Goal: Navigation & Orientation: Find specific page/section

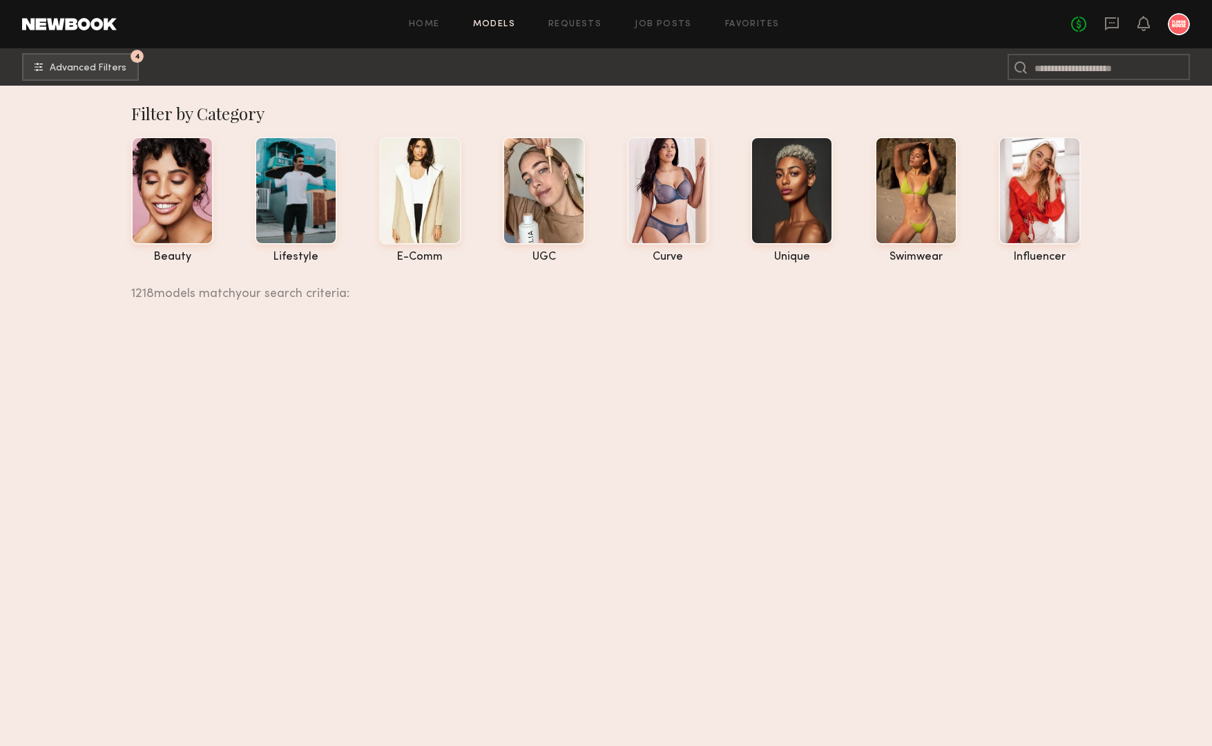
scroll to position [164748, 0]
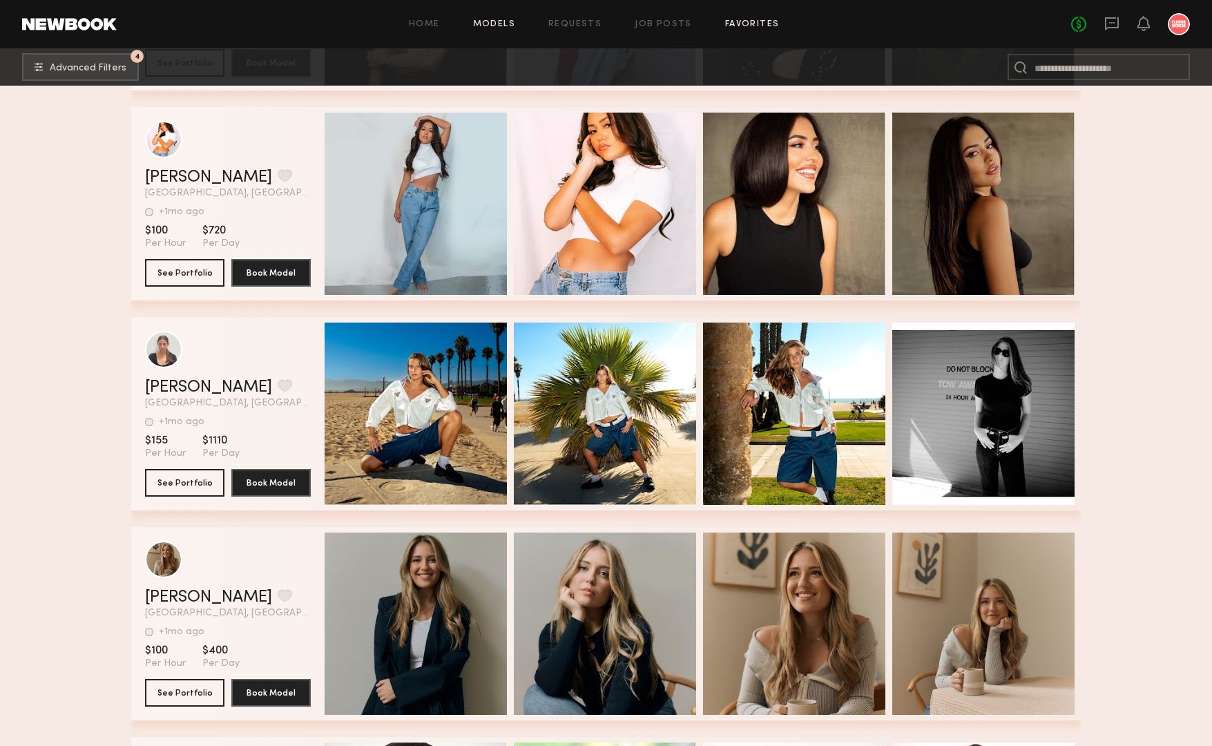
click at [741, 25] on link "Favorites" at bounding box center [752, 24] width 55 height 9
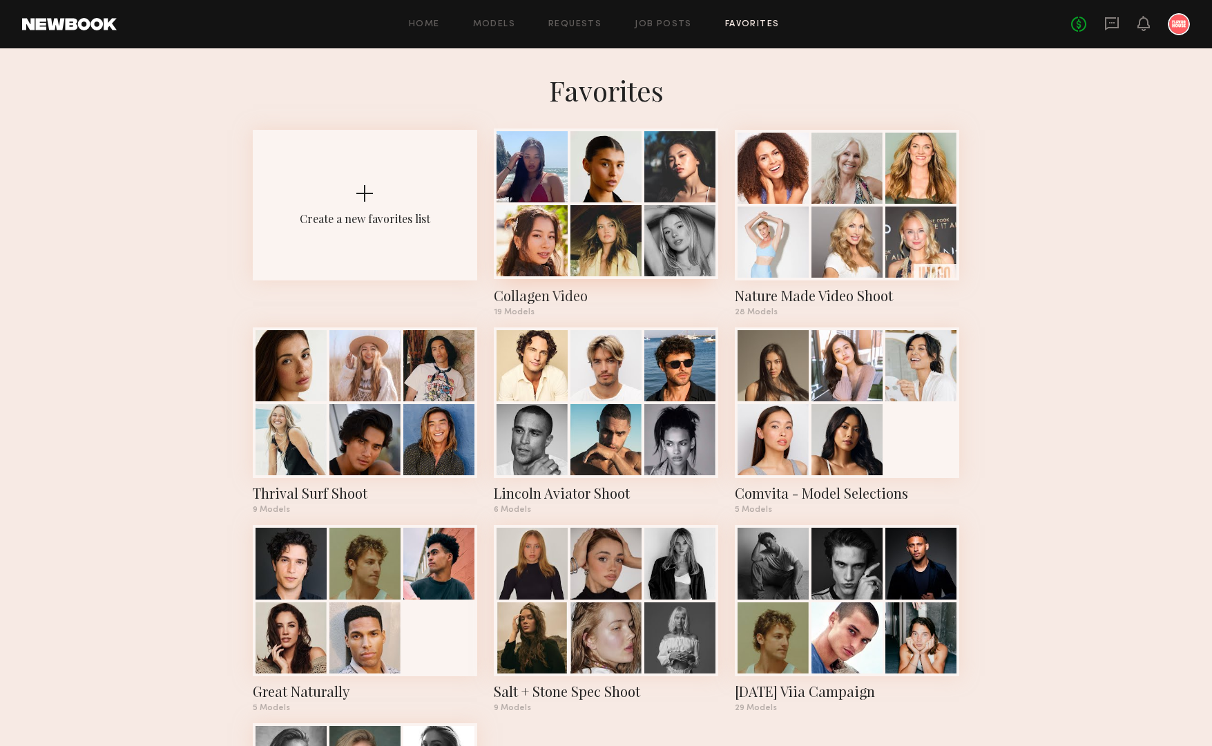
click at [641, 168] on div at bounding box center [605, 166] width 71 height 71
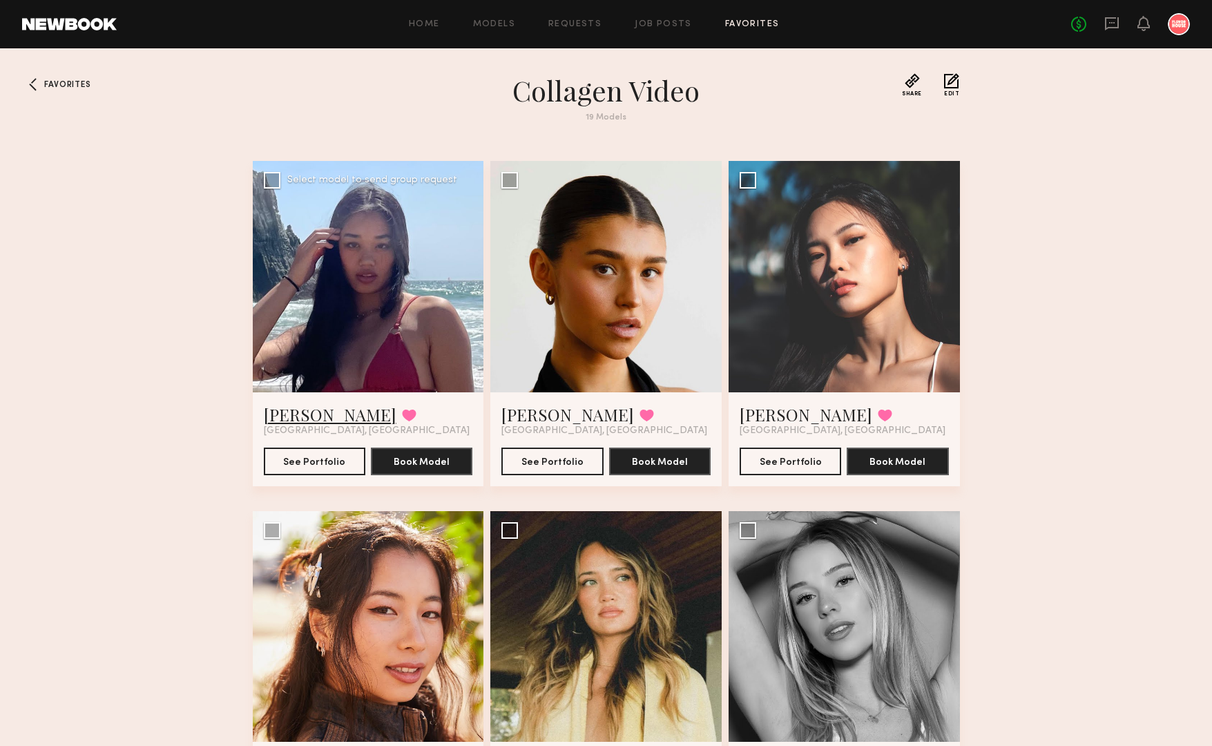
click at [293, 415] on link "Soriya C." at bounding box center [330, 414] width 133 height 22
click at [547, 415] on link "Shaun H." at bounding box center [567, 414] width 133 height 22
click at [793, 416] on link "Hyejin H." at bounding box center [805, 414] width 133 height 22
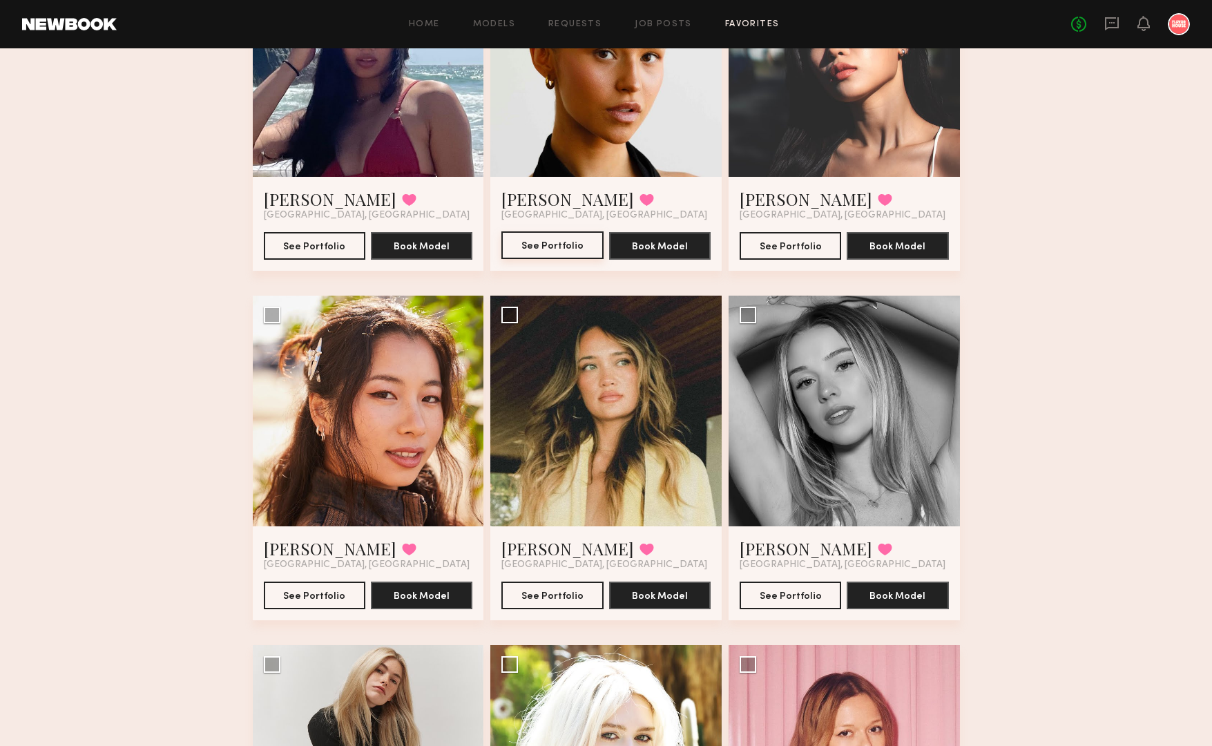
scroll to position [217, 0]
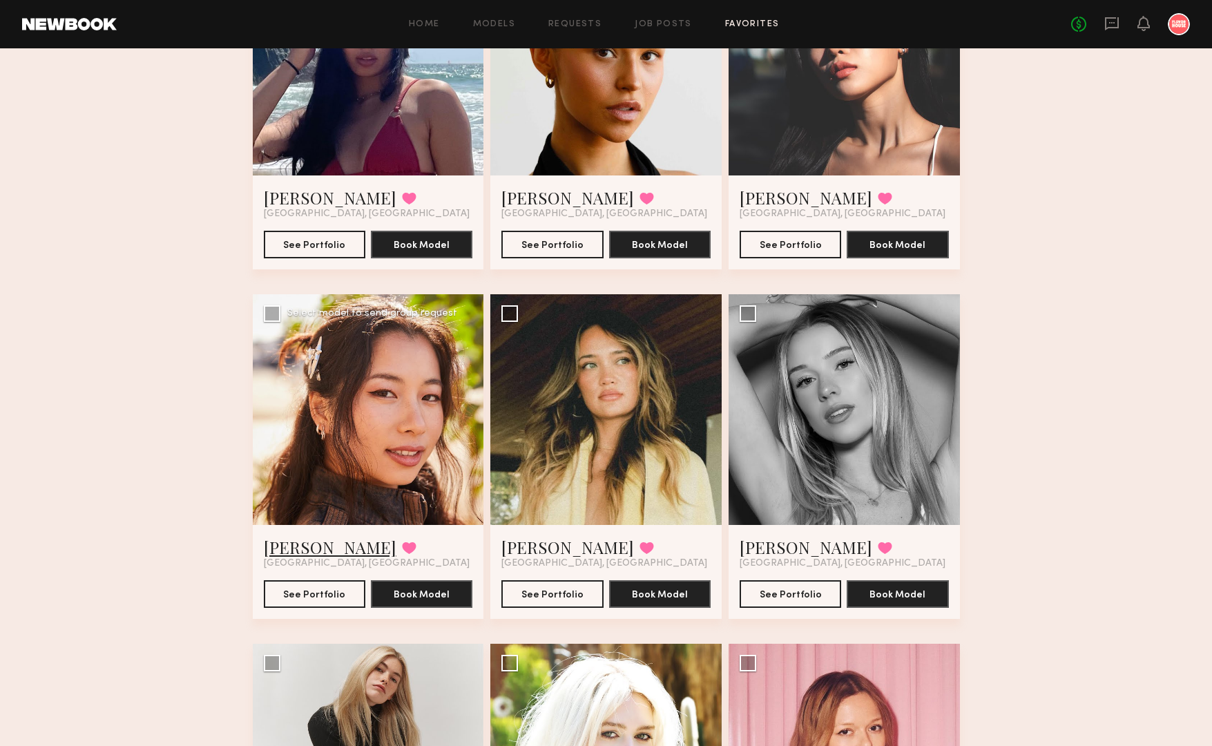
click at [308, 545] on link "[PERSON_NAME]" at bounding box center [330, 547] width 133 height 22
click at [526, 550] on link "[PERSON_NAME]" at bounding box center [567, 547] width 133 height 22
click at [770, 545] on link "[PERSON_NAME]" at bounding box center [805, 547] width 133 height 22
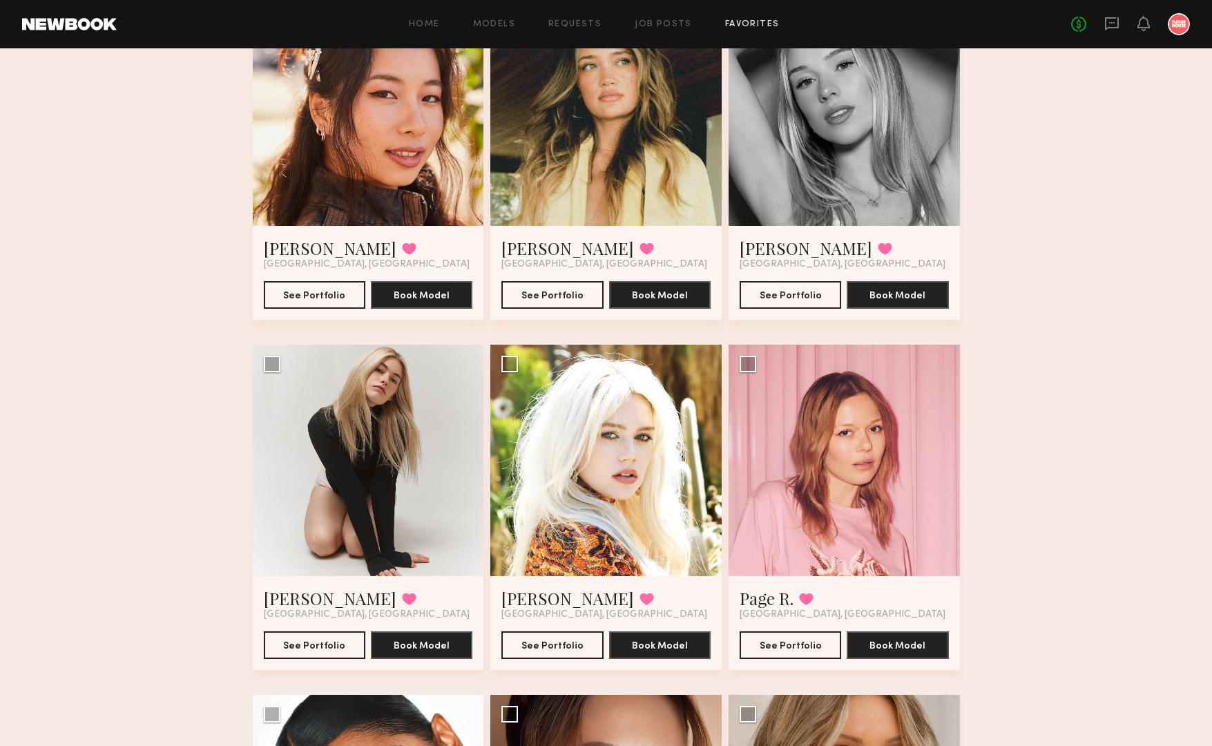
scroll to position [525, 0]
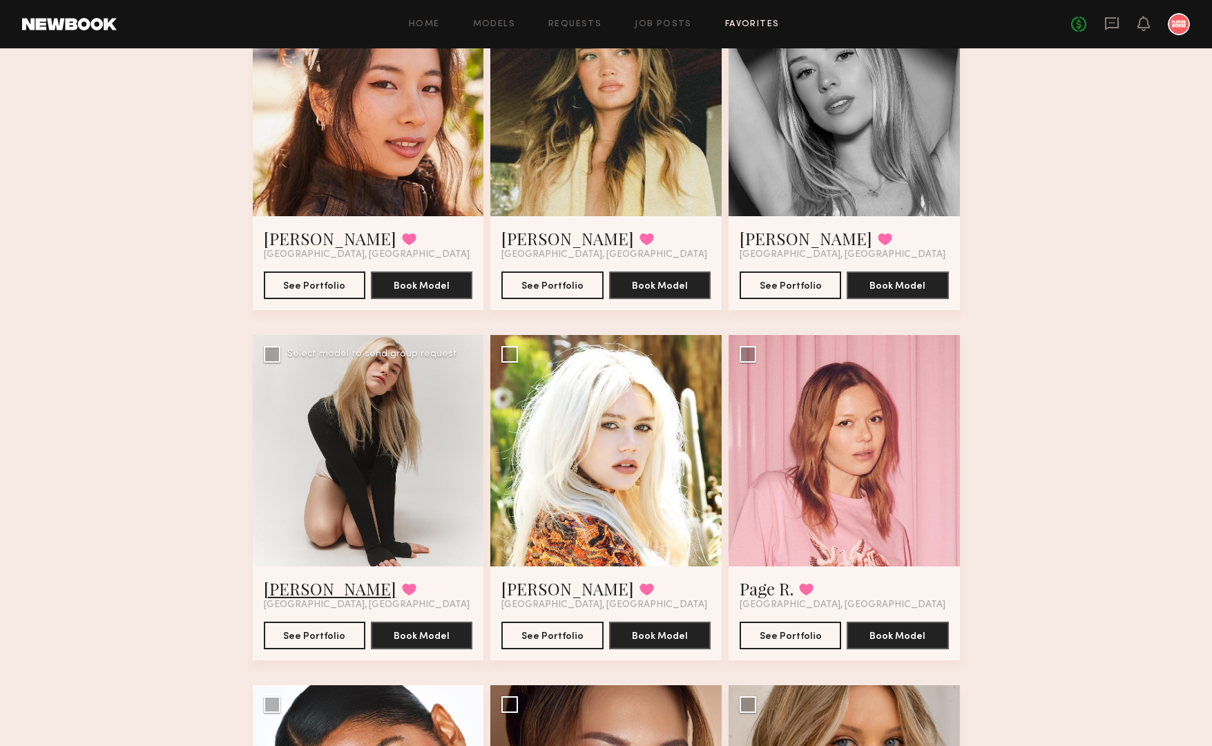
click at [295, 584] on link "[PERSON_NAME]" at bounding box center [330, 588] width 133 height 22
click at [534, 584] on link "[PERSON_NAME]" at bounding box center [567, 588] width 133 height 22
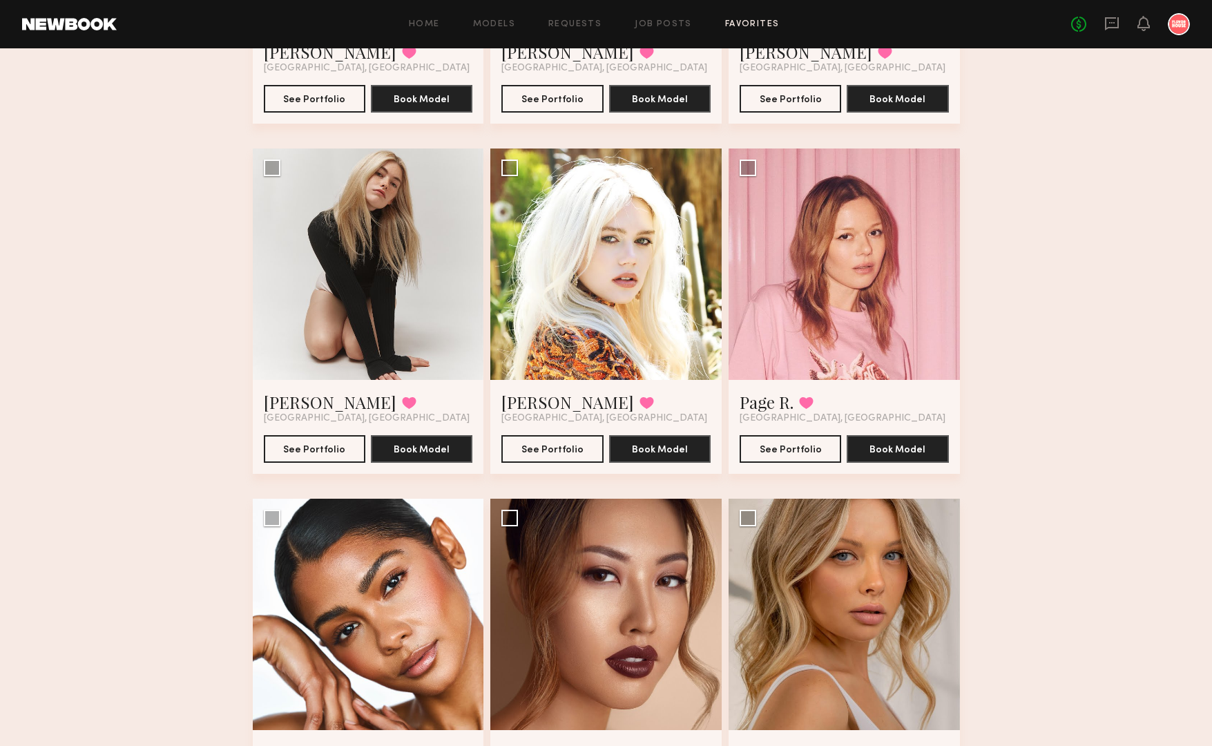
scroll to position [735, 0]
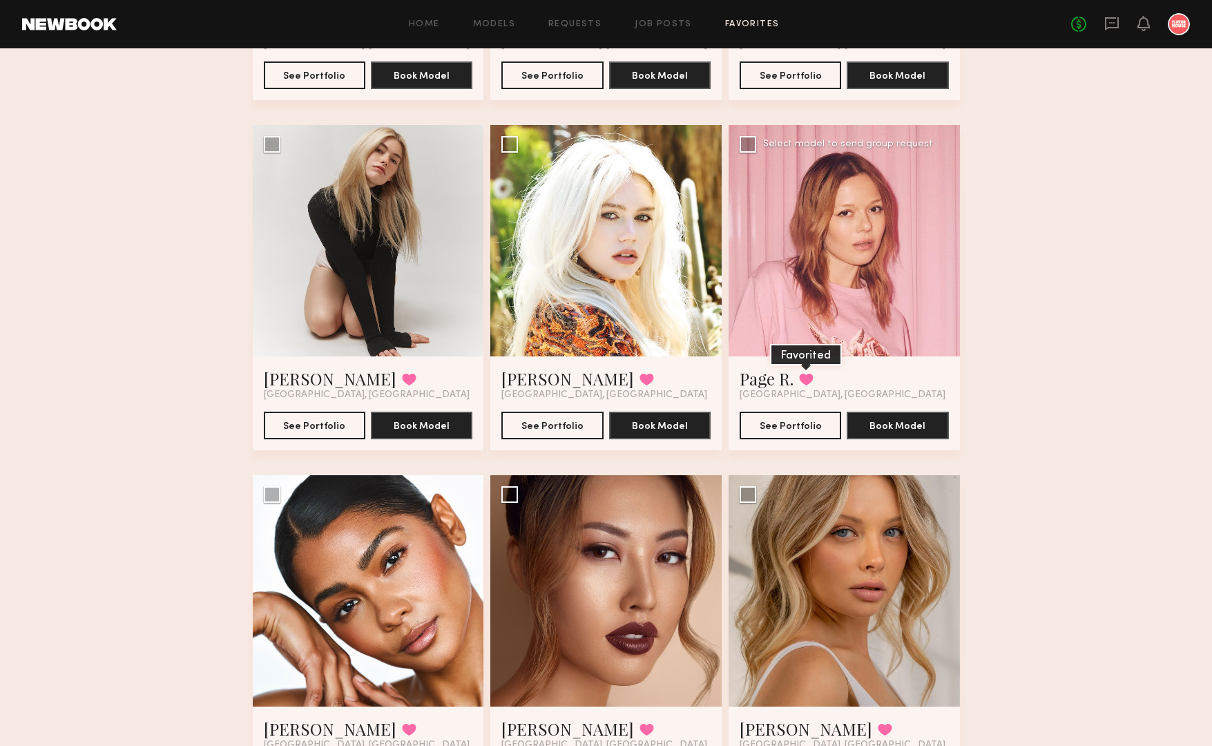
click at [807, 382] on button at bounding box center [806, 379] width 14 height 12
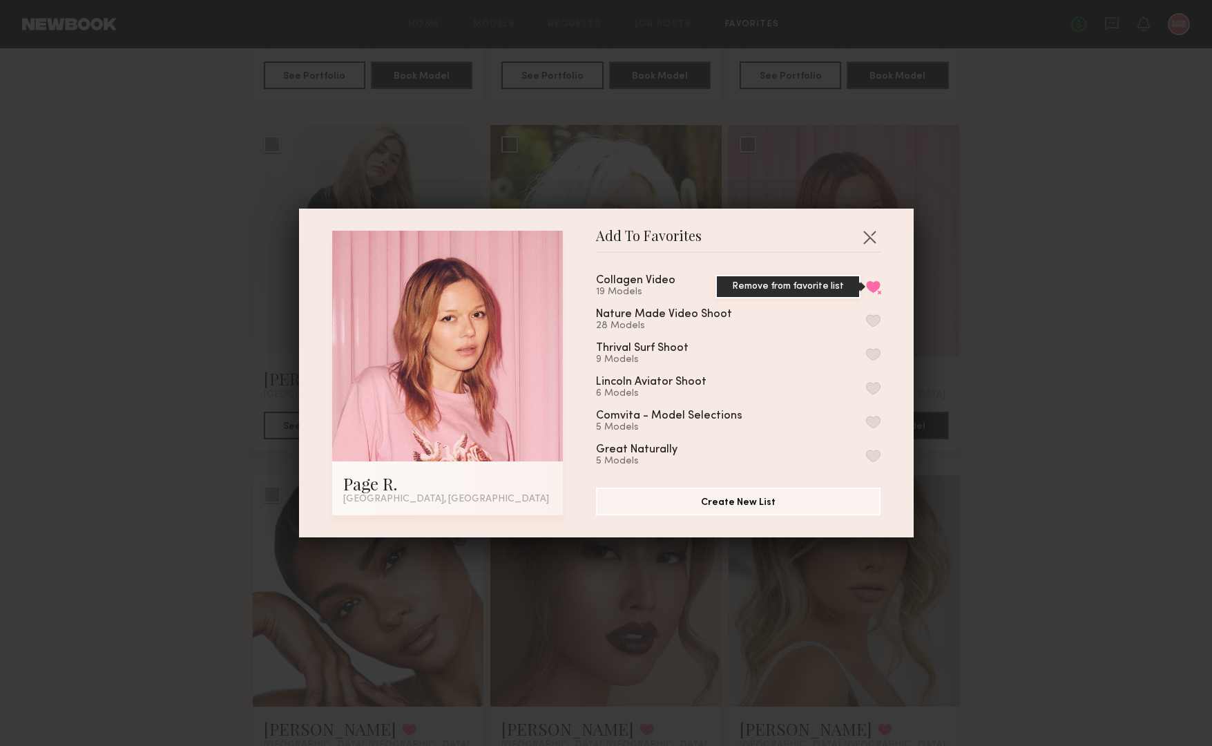
click at [875, 286] on button "Remove from favorite list" at bounding box center [873, 286] width 14 height 12
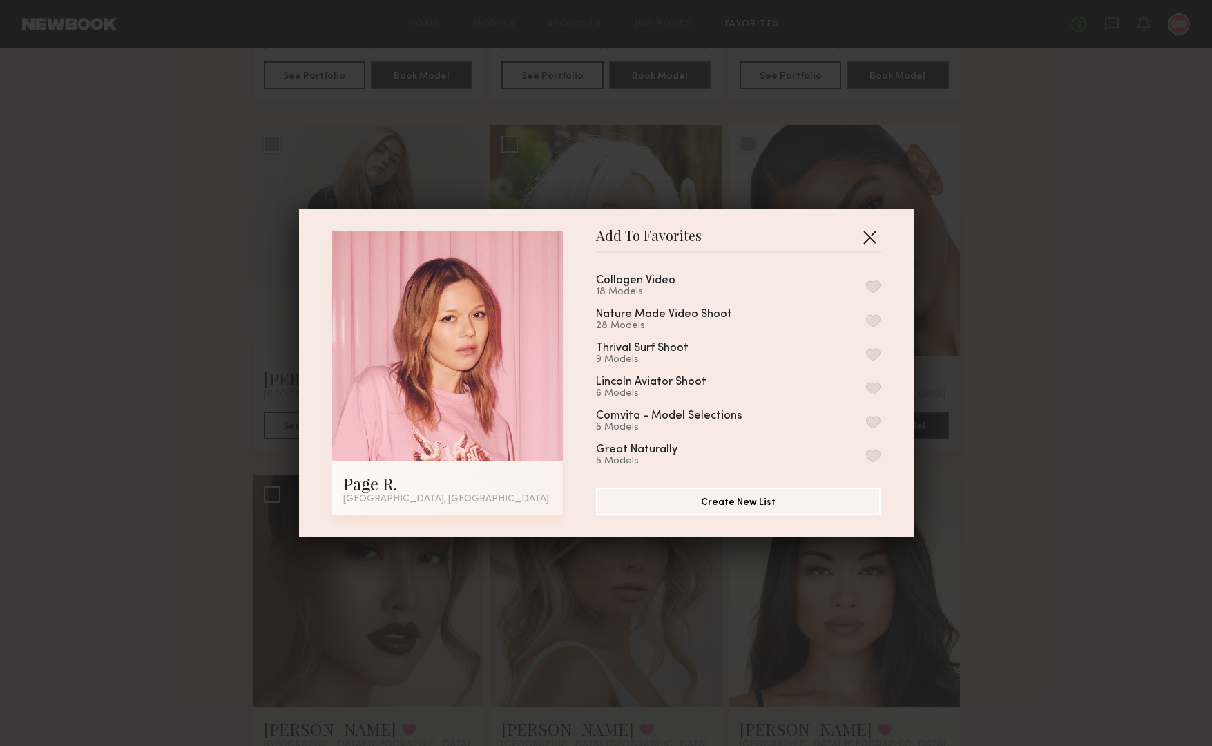
click at [872, 232] on button "button" at bounding box center [869, 237] width 22 height 22
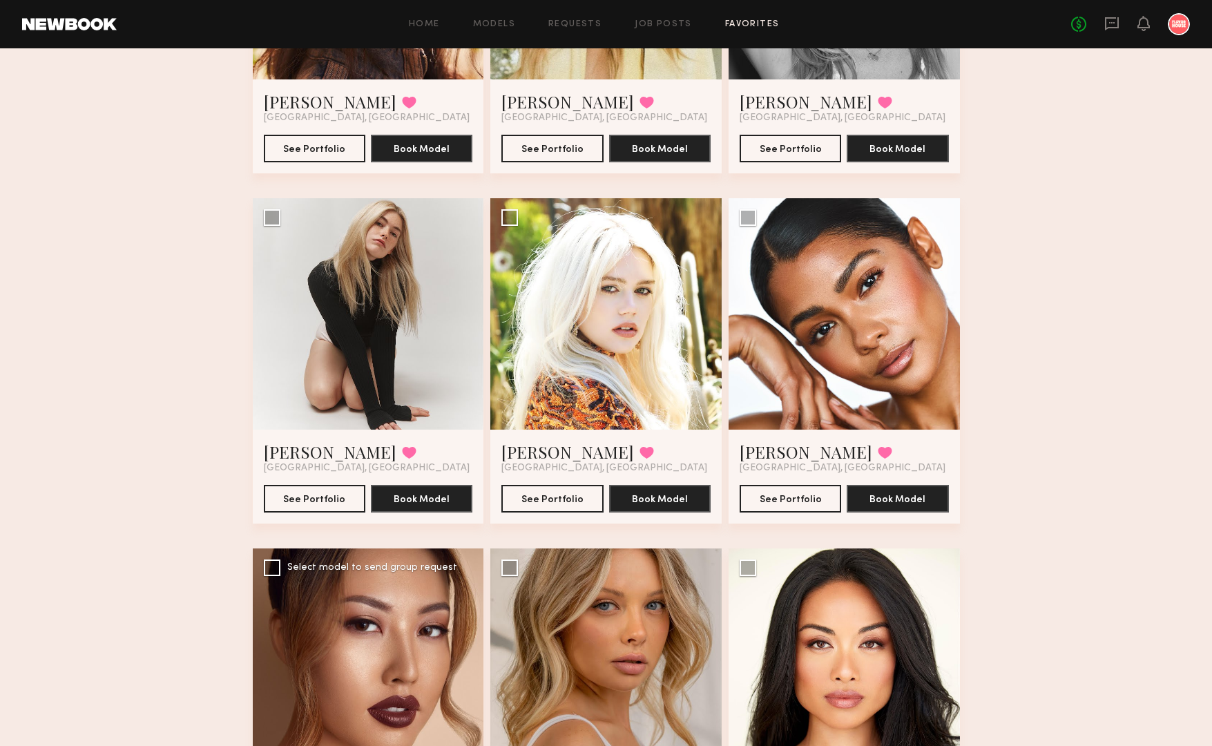
scroll to position [661, 0]
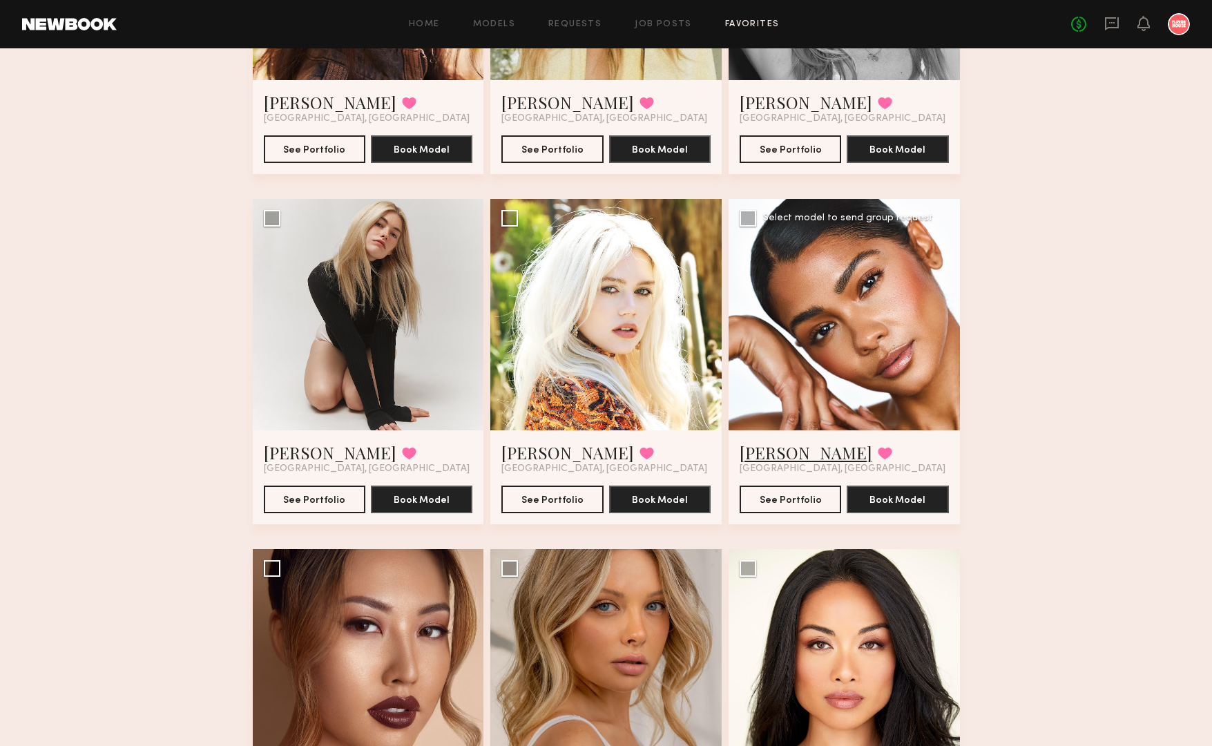
click at [771, 454] on link "Makaela H." at bounding box center [805, 452] width 133 height 22
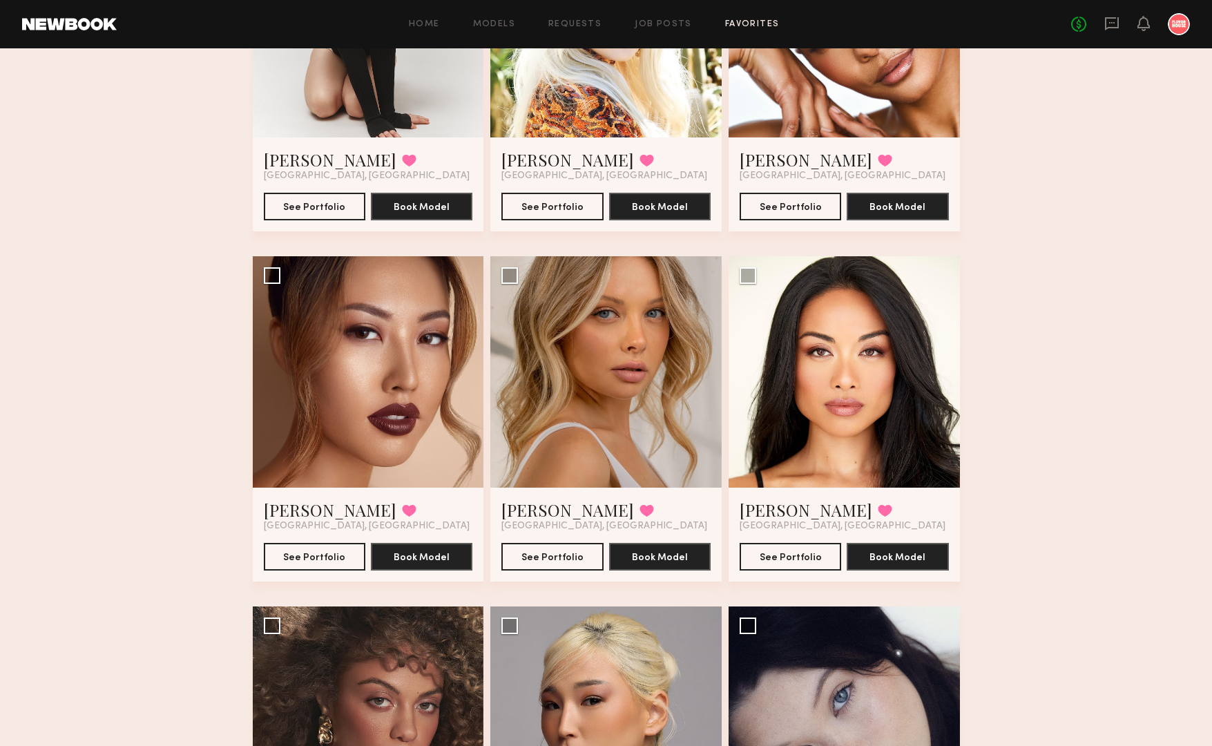
scroll to position [993, 0]
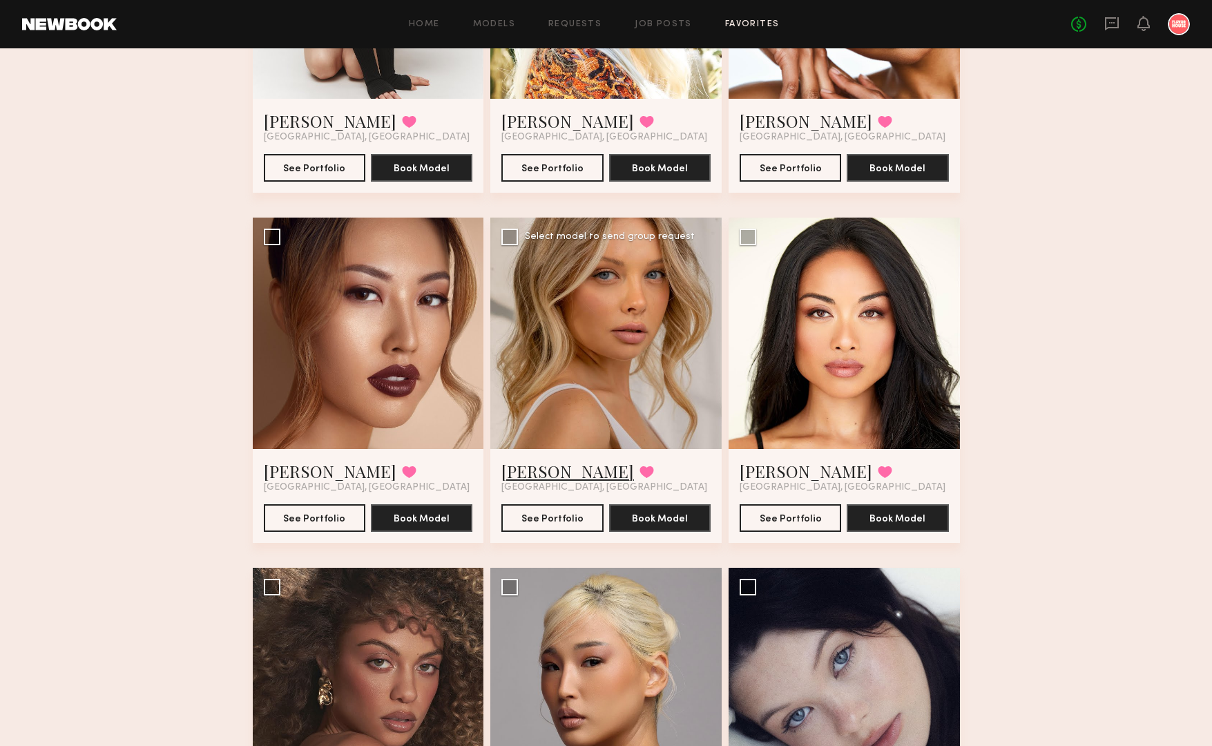
click at [550, 467] on link "[PERSON_NAME]" at bounding box center [567, 471] width 133 height 22
click at [303, 467] on link "Tasha L." at bounding box center [330, 471] width 133 height 22
click at [402, 473] on button at bounding box center [409, 471] width 14 height 12
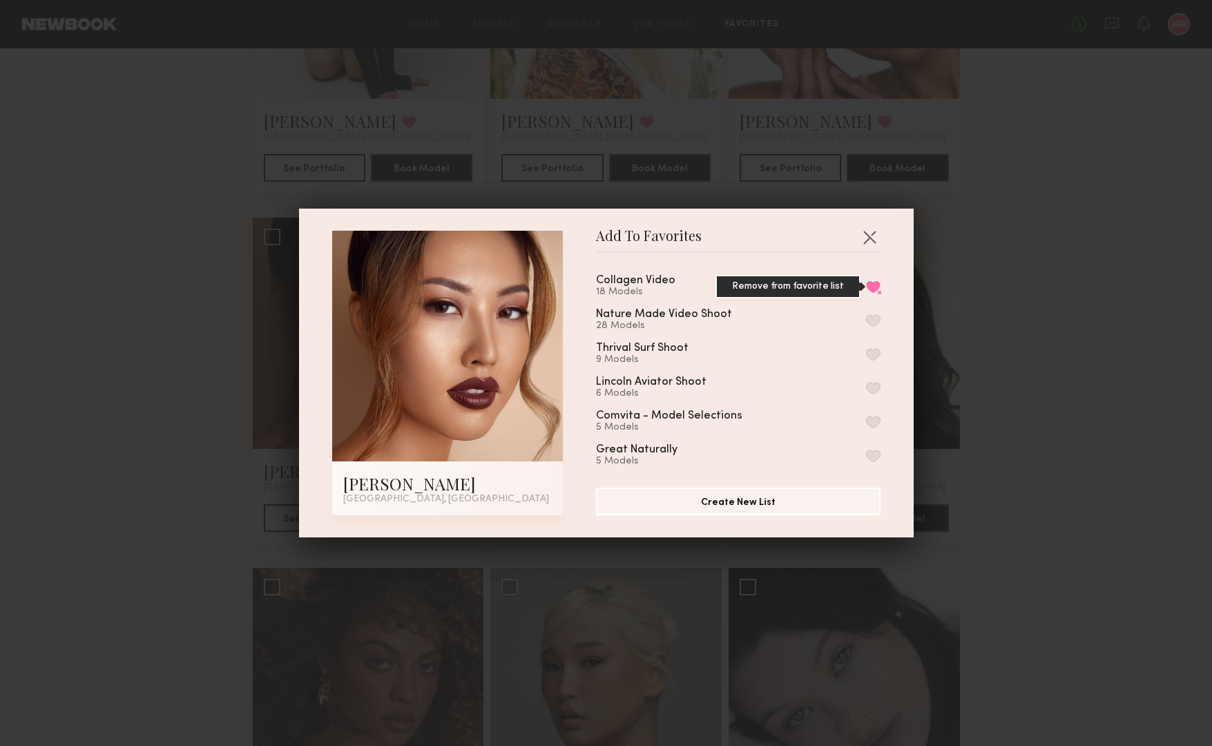
click at [873, 286] on button "Remove from favorite list" at bounding box center [873, 286] width 14 height 12
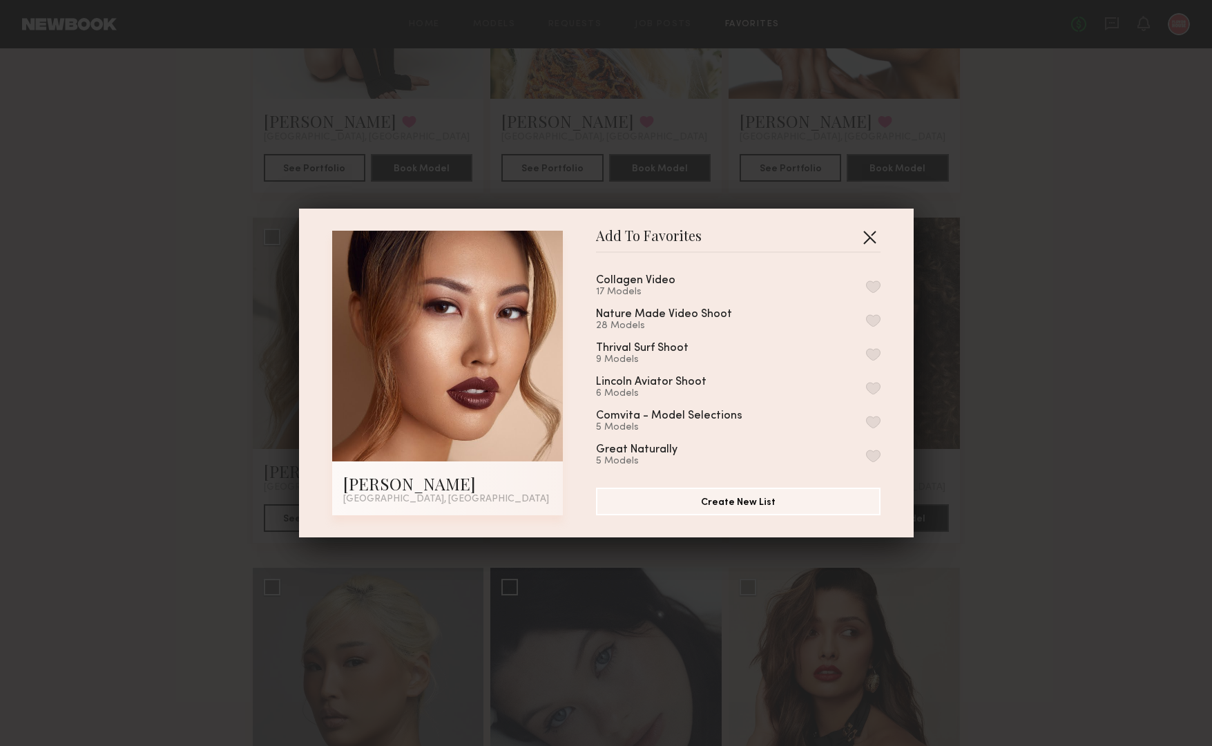
click at [873, 240] on button "button" at bounding box center [869, 237] width 22 height 22
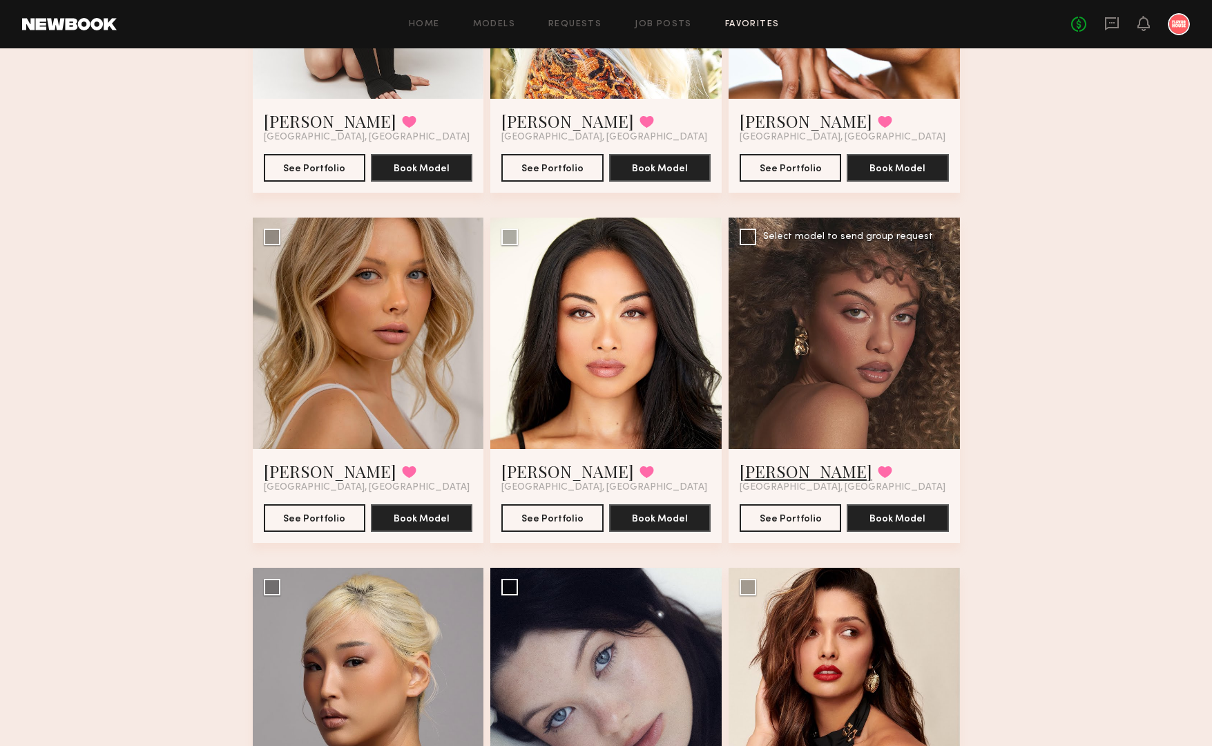
click at [766, 468] on link "Chloe B." at bounding box center [805, 471] width 133 height 22
click at [877, 472] on button at bounding box center [884, 471] width 14 height 12
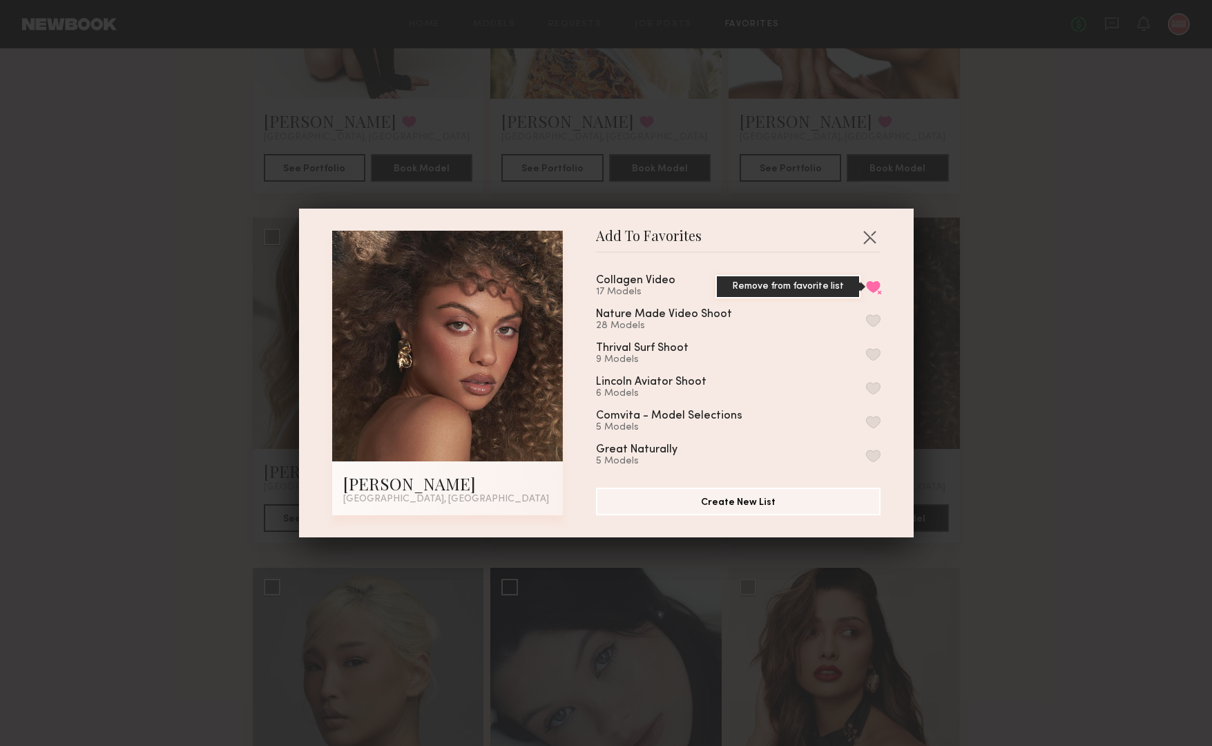
click at [874, 282] on button "Remove from favorite list" at bounding box center [873, 286] width 14 height 12
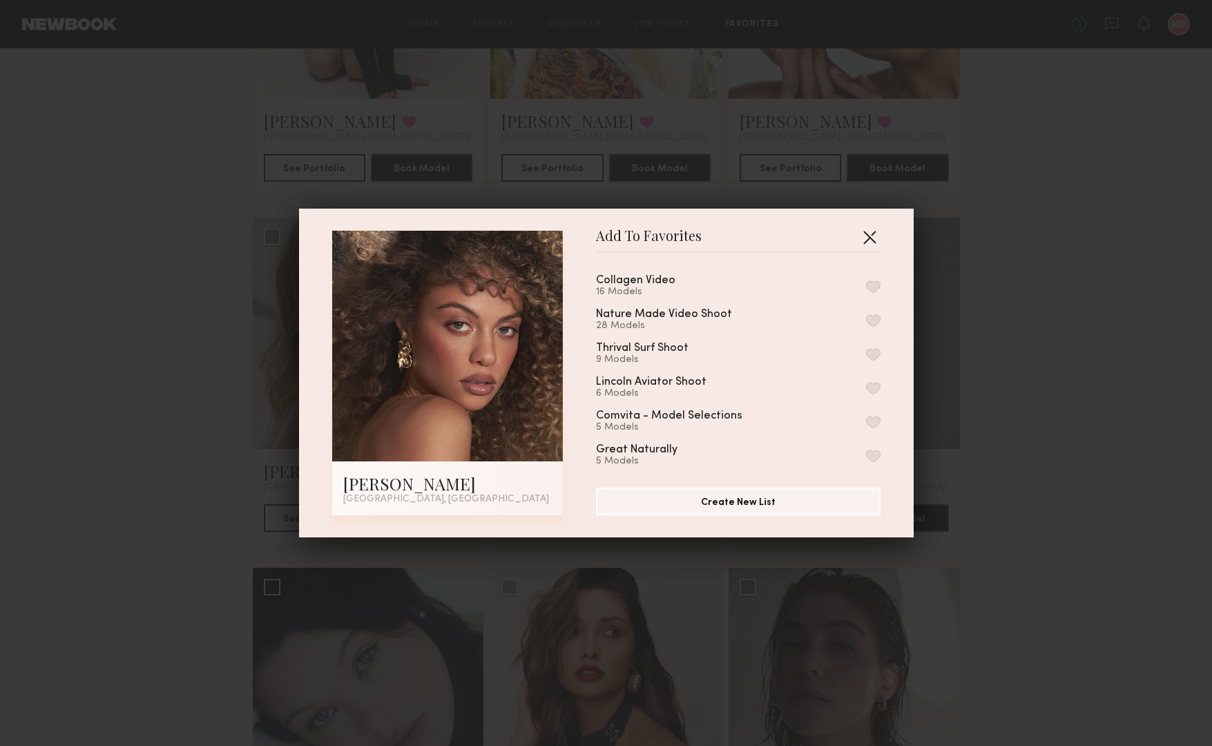
click at [870, 237] on button "button" at bounding box center [869, 237] width 22 height 22
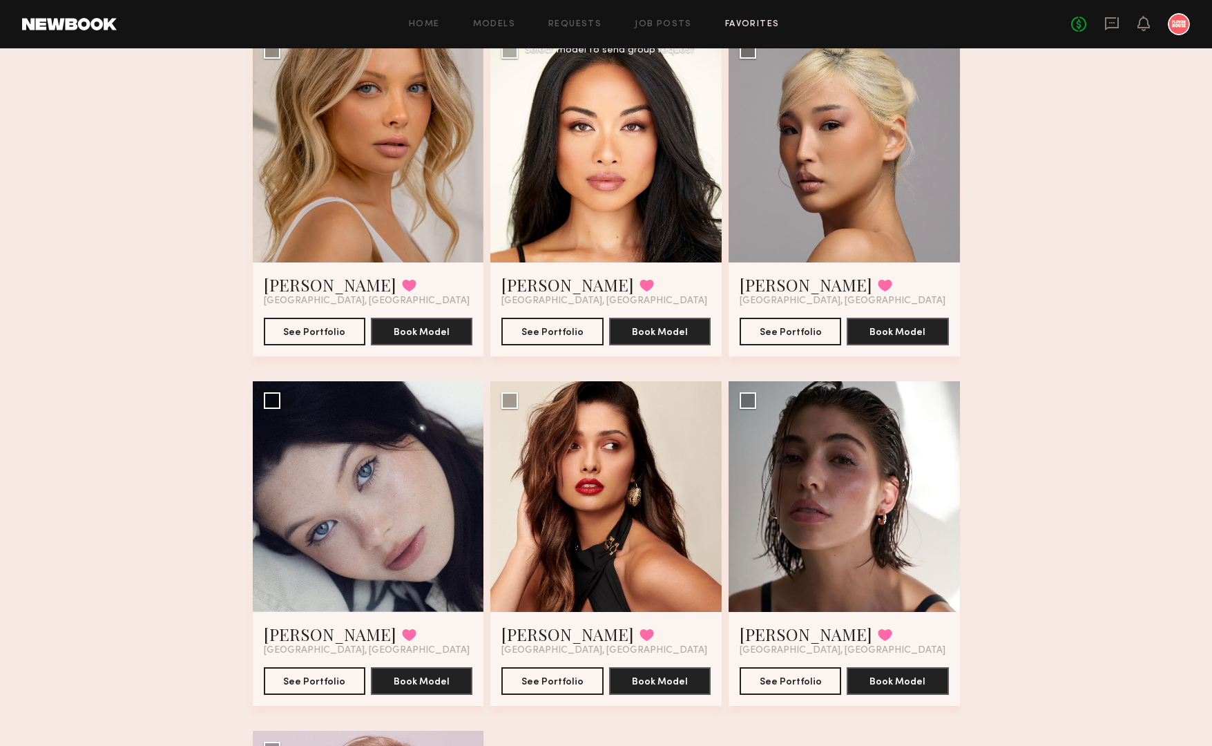
scroll to position [1204, 0]
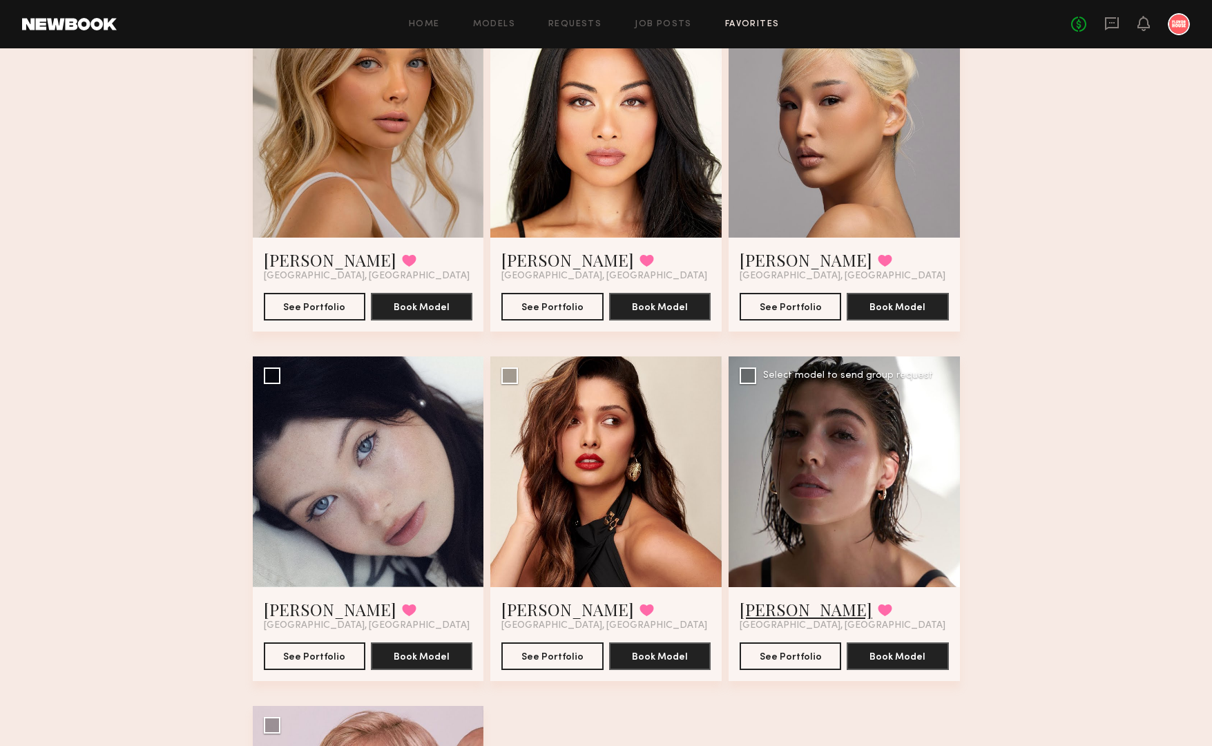
click at [751, 612] on link "Kelsey H." at bounding box center [805, 609] width 133 height 22
click at [877, 611] on button at bounding box center [884, 609] width 14 height 12
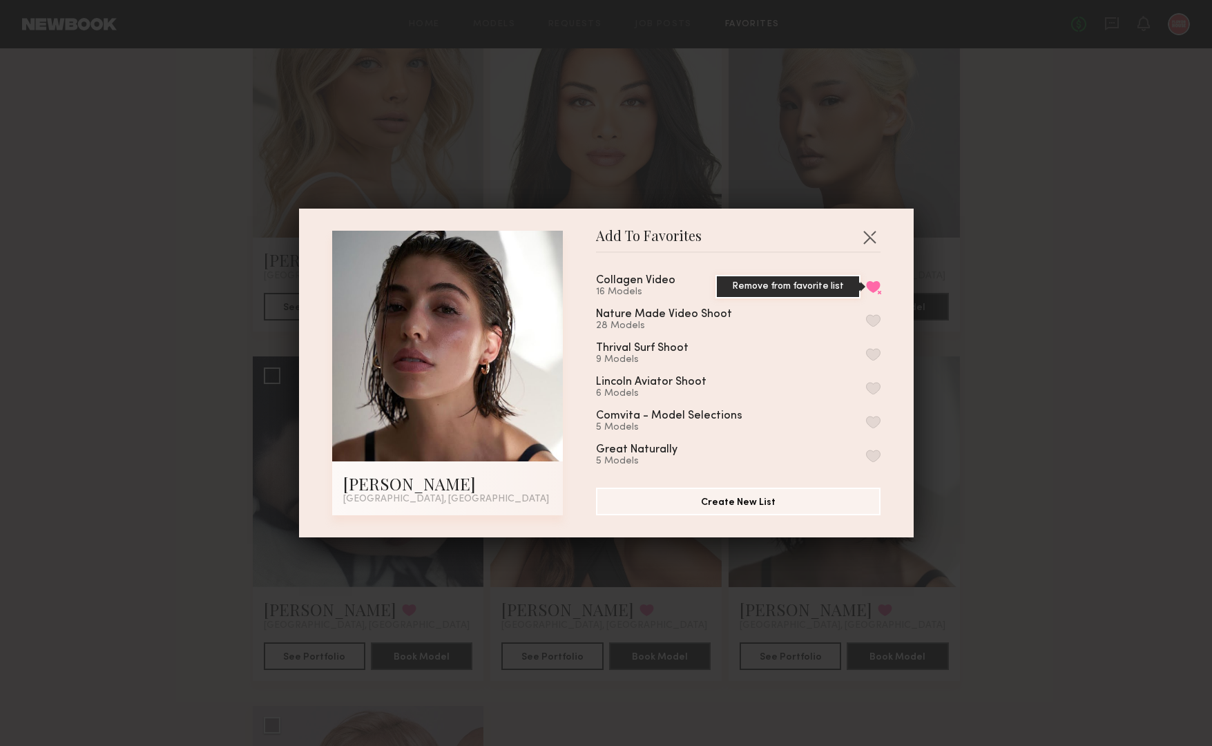
click at [875, 287] on button "Remove from favorite list" at bounding box center [873, 286] width 14 height 12
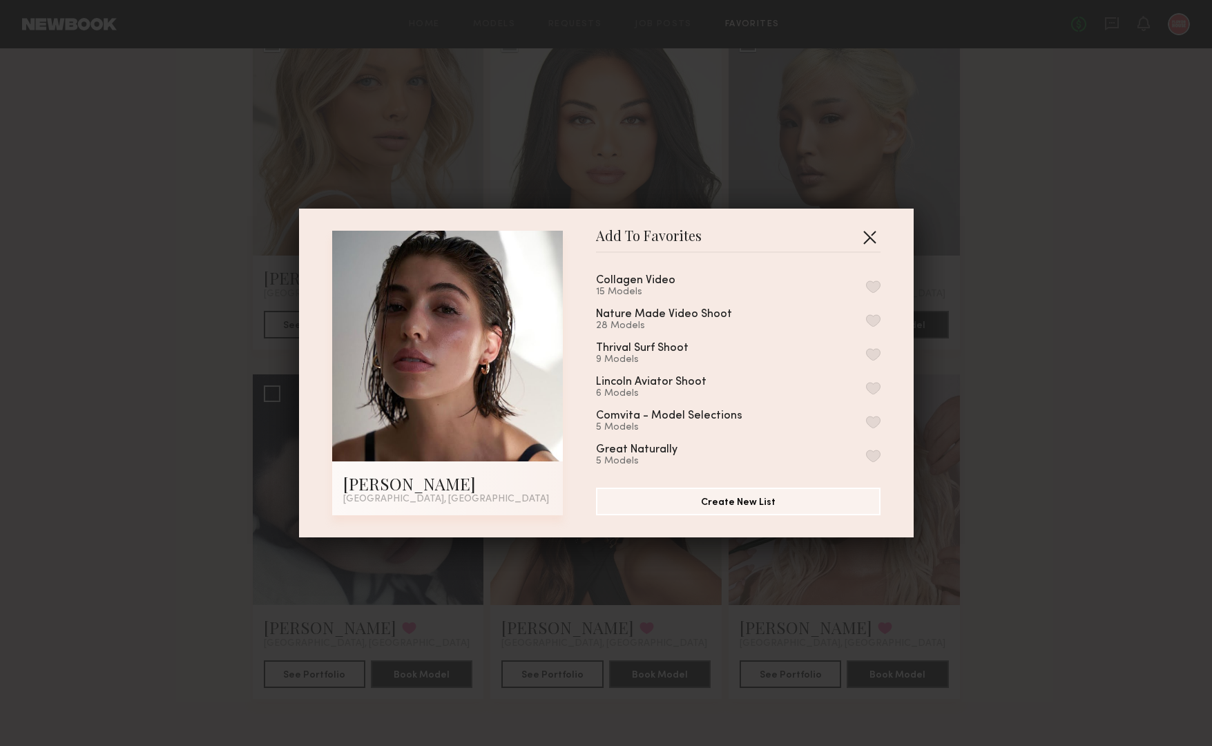
click at [874, 242] on button "button" at bounding box center [869, 237] width 22 height 22
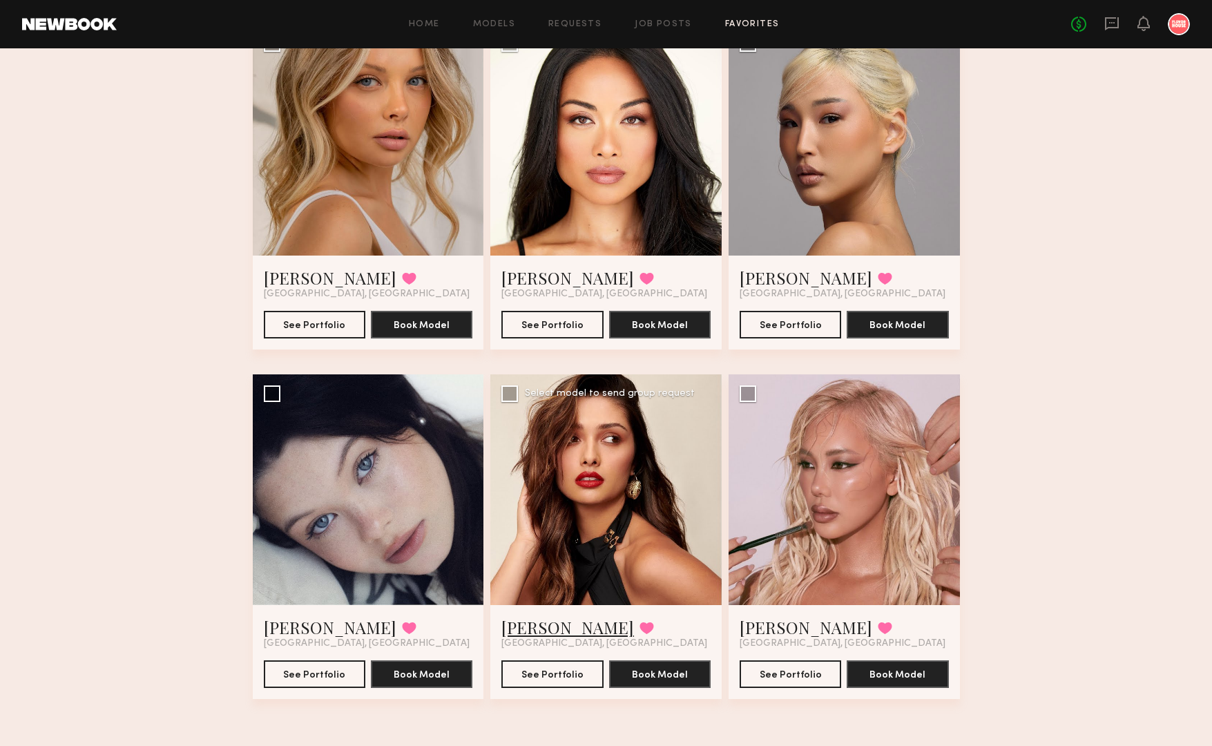
click at [552, 628] on link "[PERSON_NAME]" at bounding box center [567, 627] width 133 height 22
click at [774, 624] on link "Anthia M." at bounding box center [805, 627] width 133 height 22
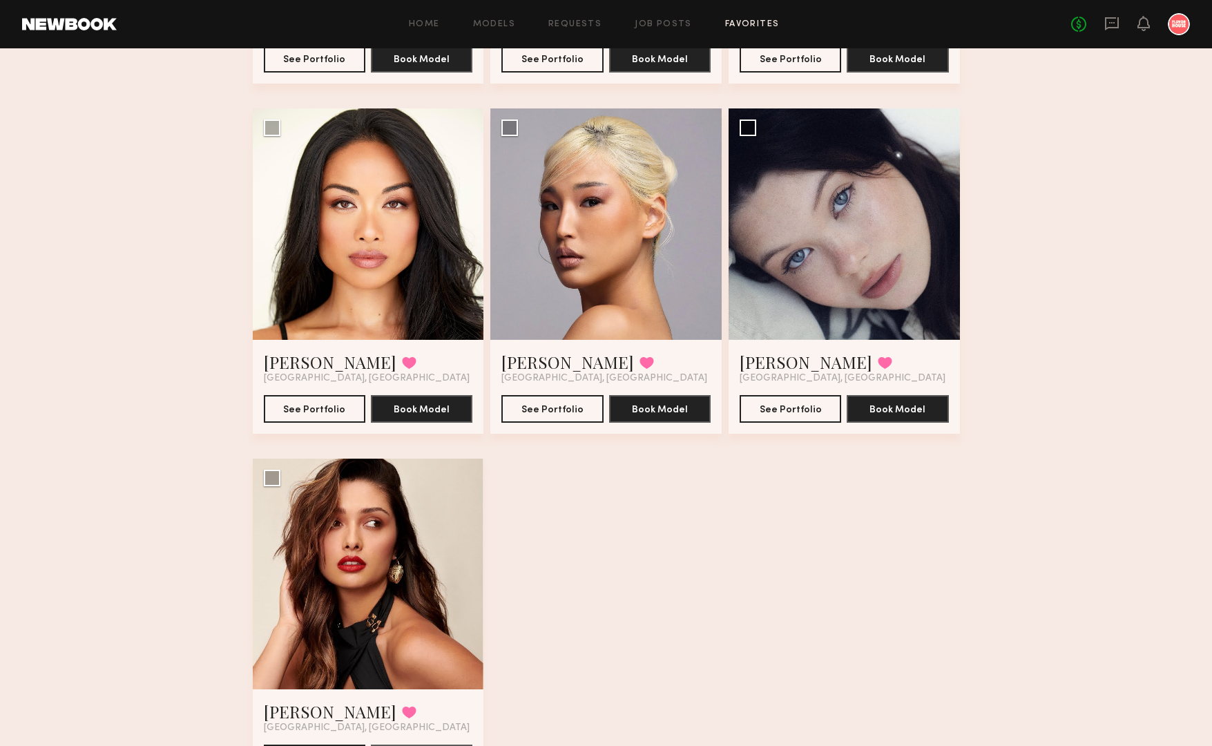
scroll to position [1163, 0]
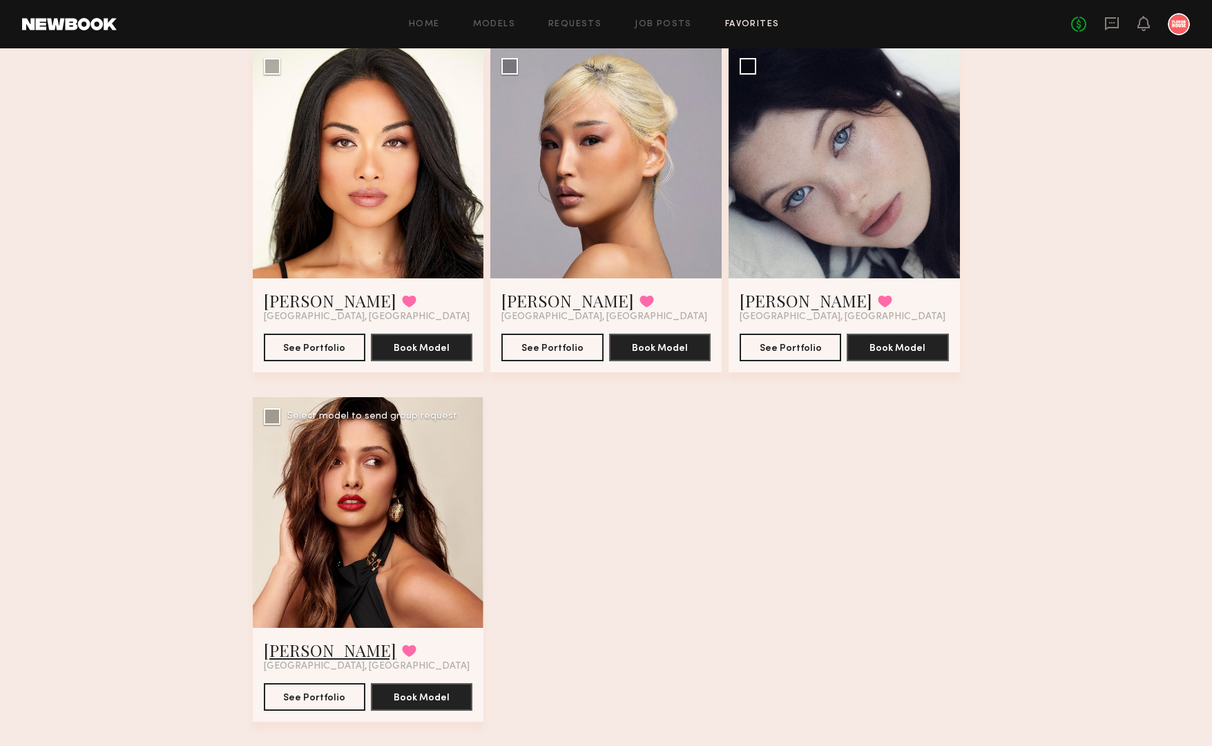
click at [309, 652] on link "Angelica J." at bounding box center [330, 650] width 133 height 22
click at [788, 303] on link "Marina F." at bounding box center [805, 300] width 133 height 22
click at [526, 290] on link "ALICE A." at bounding box center [567, 300] width 133 height 22
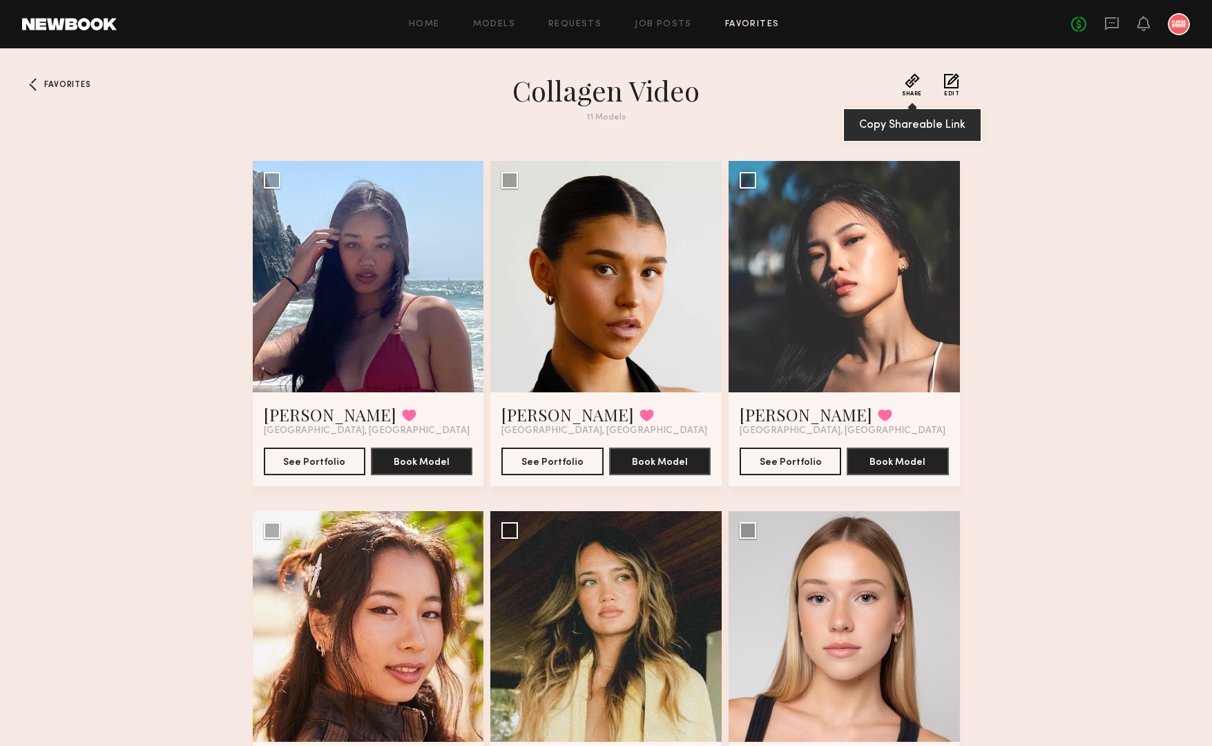
click at [908, 86] on button "Share" at bounding box center [912, 84] width 20 height 23
